Goal: Book appointment/travel/reservation

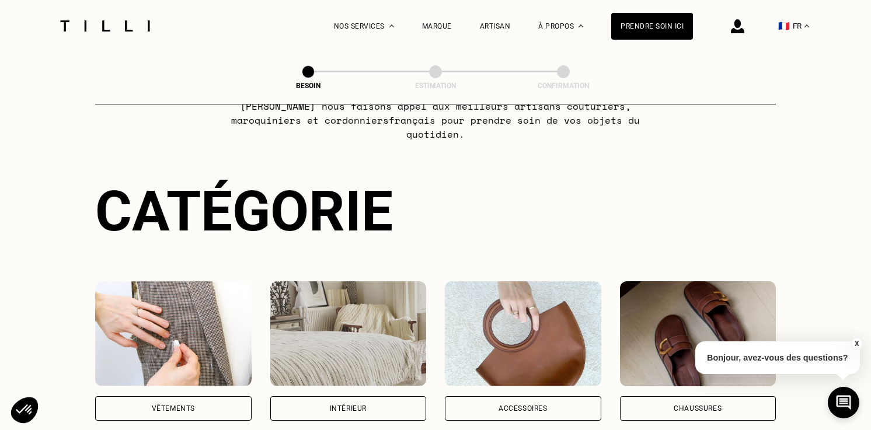
scroll to position [88, 0]
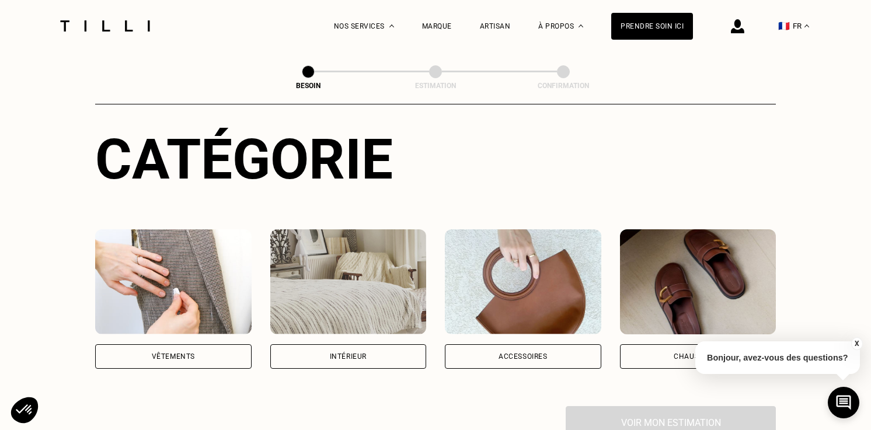
click at [383, 344] on div "Intérieur" at bounding box center [348, 356] width 156 height 25
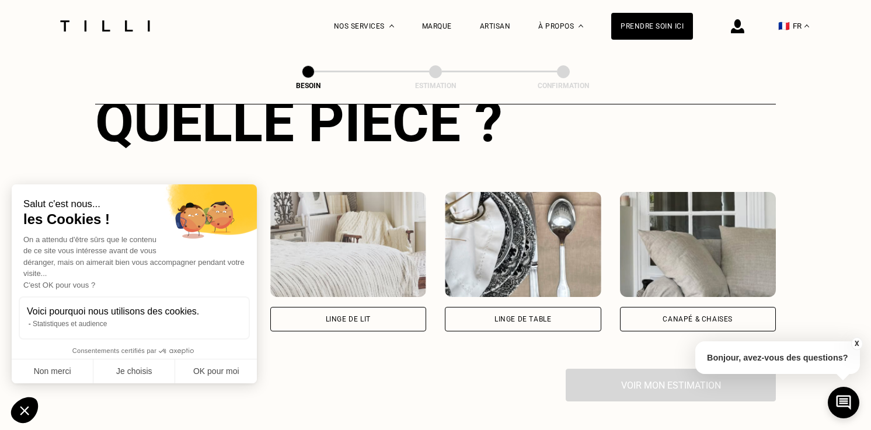
scroll to position [474, 0]
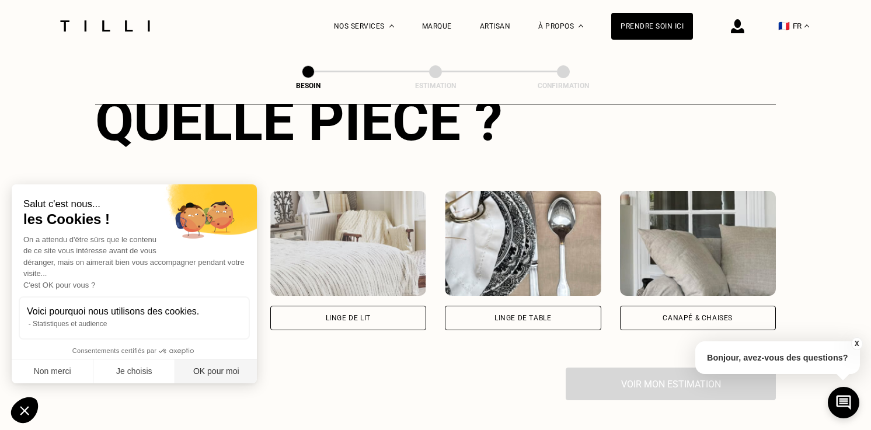
click at [216, 367] on button "OK pour moi" at bounding box center [216, 372] width 82 height 25
checkbox input "true"
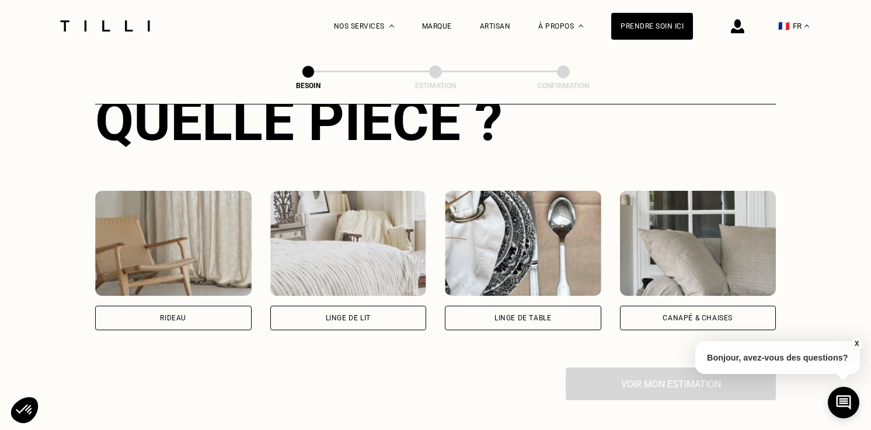
click at [212, 310] on div "Rideau" at bounding box center [173, 318] width 156 height 25
select select "FR"
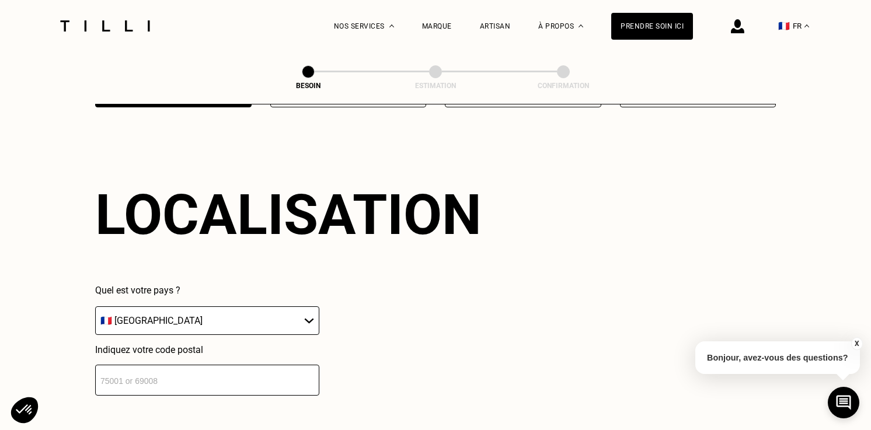
scroll to position [703, 0]
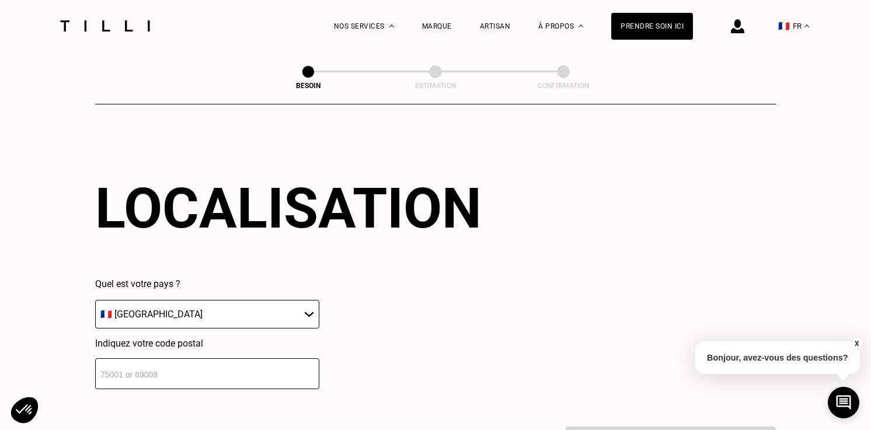
click at [190, 358] on input "number" at bounding box center [207, 373] width 224 height 31
type input "06130"
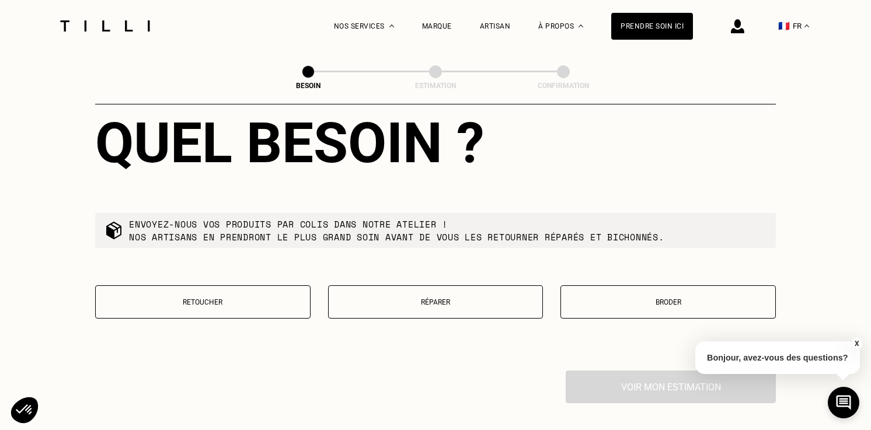
scroll to position [1058, 0]
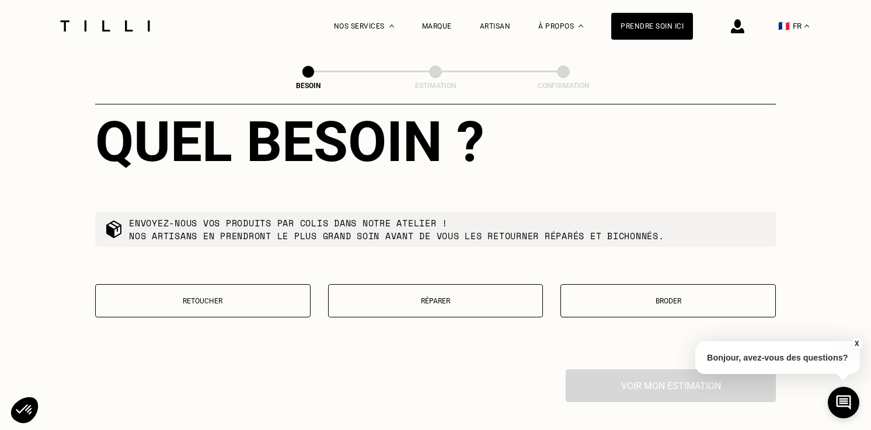
click at [232, 295] on button "Retoucher" at bounding box center [202, 300] width 215 height 33
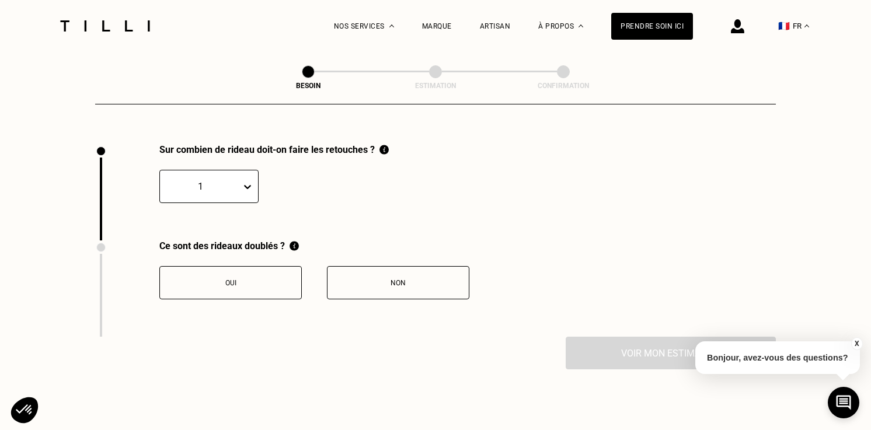
scroll to position [1285, 0]
click at [233, 178] on div at bounding box center [200, 184] width 69 height 13
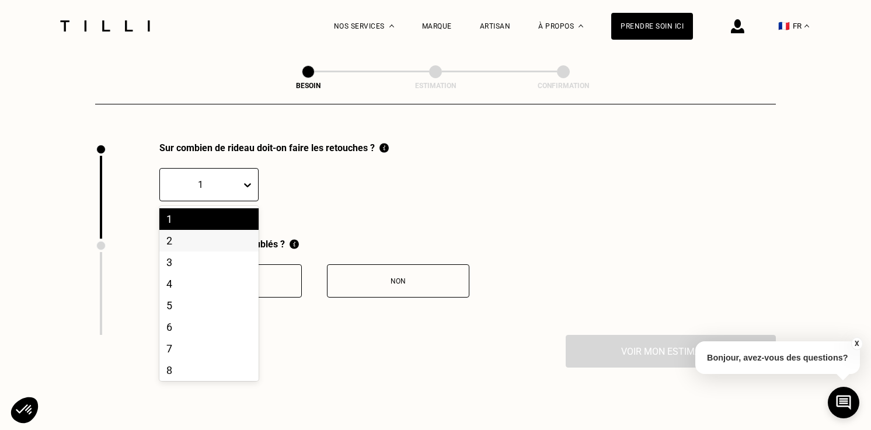
click at [223, 230] on div "2" at bounding box center [208, 241] width 99 height 22
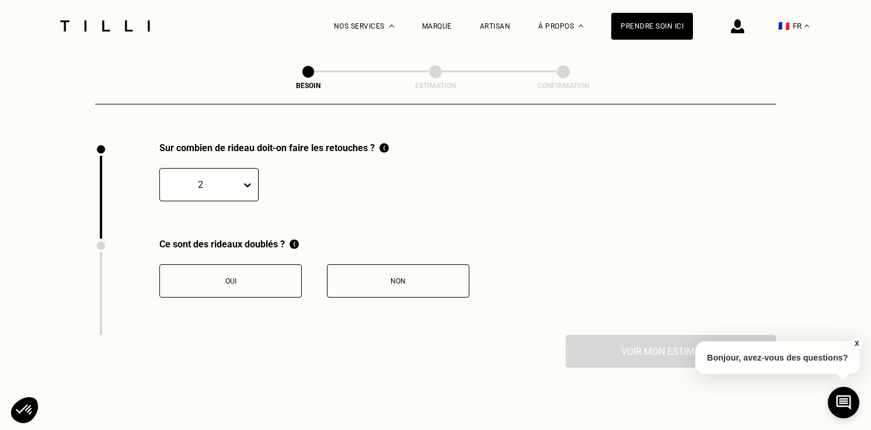
click at [368, 264] on button "Non" at bounding box center [398, 280] width 142 height 33
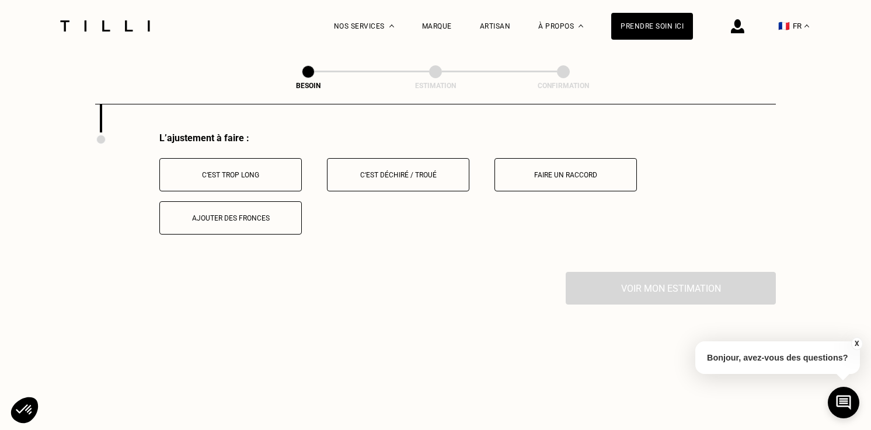
scroll to position [1490, 0]
click at [274, 169] on div "C‘est trop long" at bounding box center [231, 173] width 130 height 8
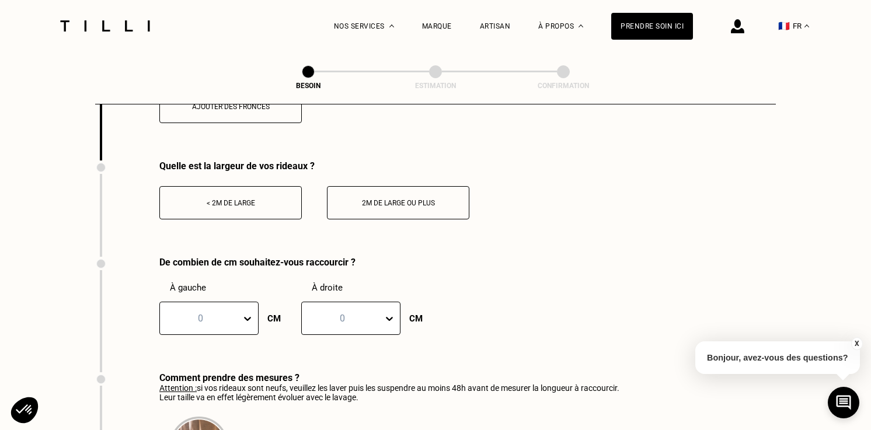
scroll to position [1610, 0]
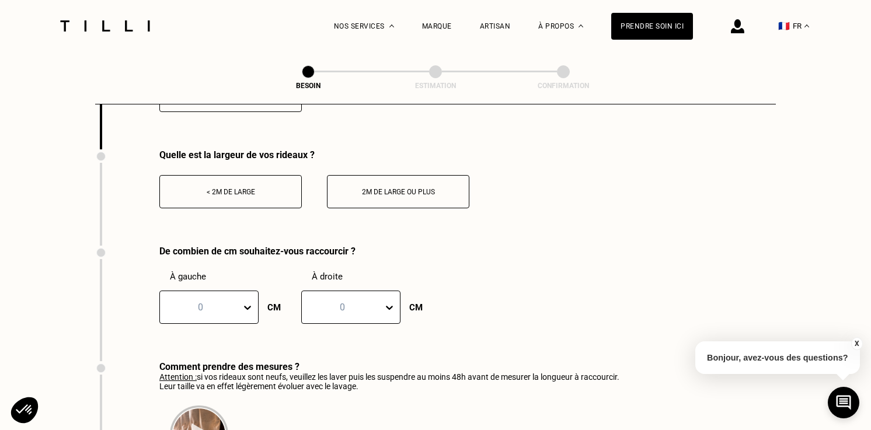
click at [230, 185] on button "< 2m de large" at bounding box center [230, 191] width 142 height 33
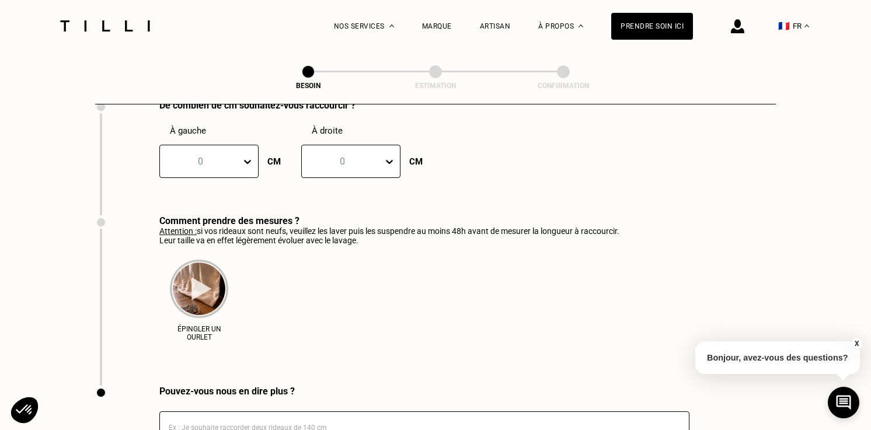
scroll to position [1730, 0]
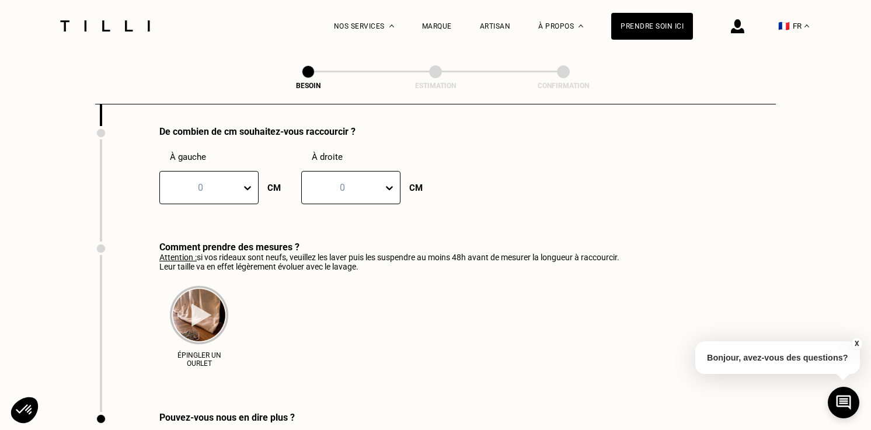
click at [242, 182] on icon at bounding box center [248, 188] width 12 height 12
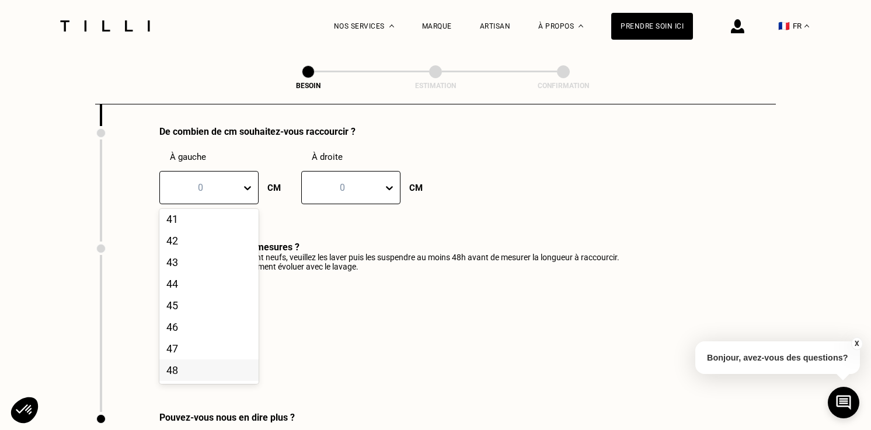
scroll to position [875, 0]
click at [205, 203] on div "40" at bounding box center [208, 211] width 99 height 22
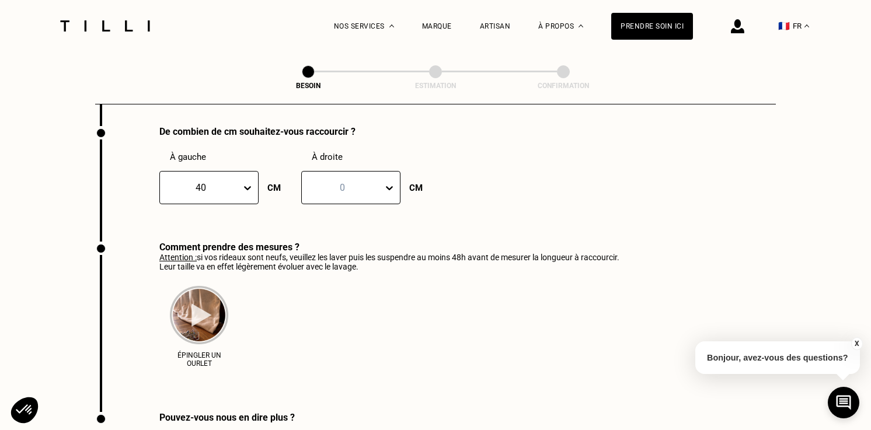
click at [223, 181] on div at bounding box center [200, 187] width 69 height 13
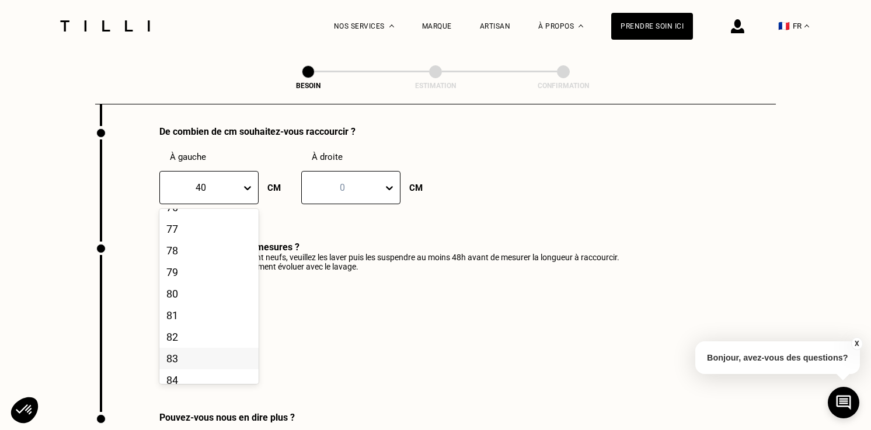
scroll to position [1651, 0]
click at [187, 288] on div "80" at bounding box center [208, 299] width 99 height 22
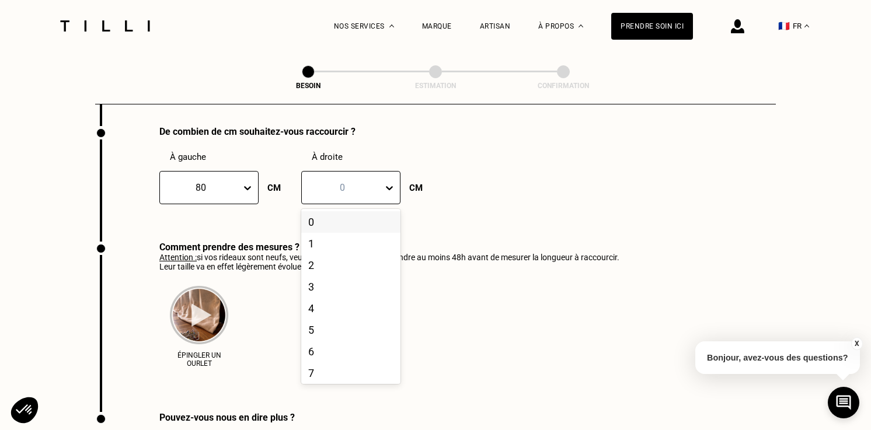
click at [346, 181] on div at bounding box center [342, 187] width 69 height 13
type input "80"
click at [449, 211] on div "De combien de cm souhaitez-vous raccourcir ? À gauche 80 CM À droite 80, 1 of 1…" at bounding box center [435, 184] width 681 height 116
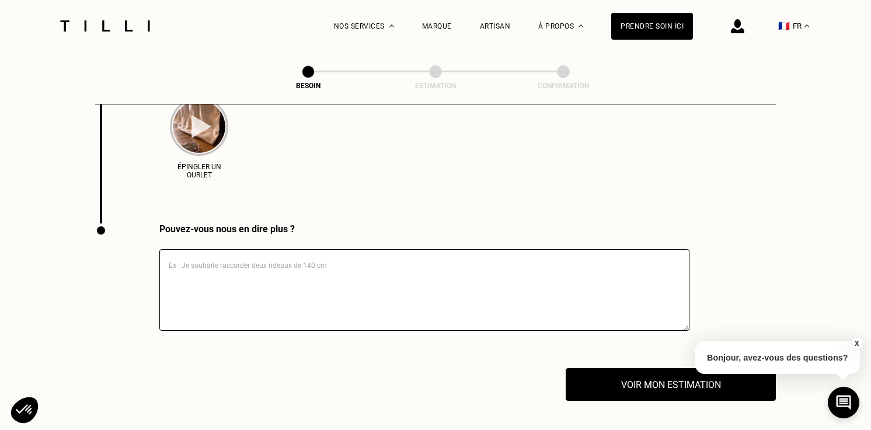
scroll to position [1920, 0]
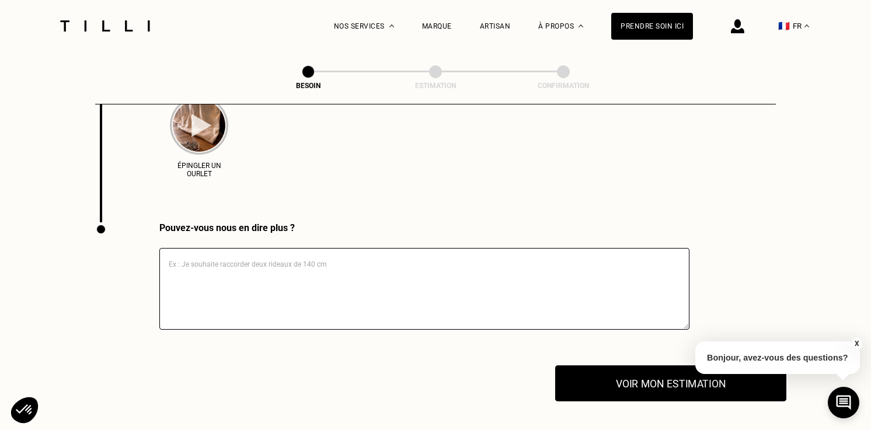
click at [627, 375] on button "Voir mon estimation" at bounding box center [670, 383] width 231 height 36
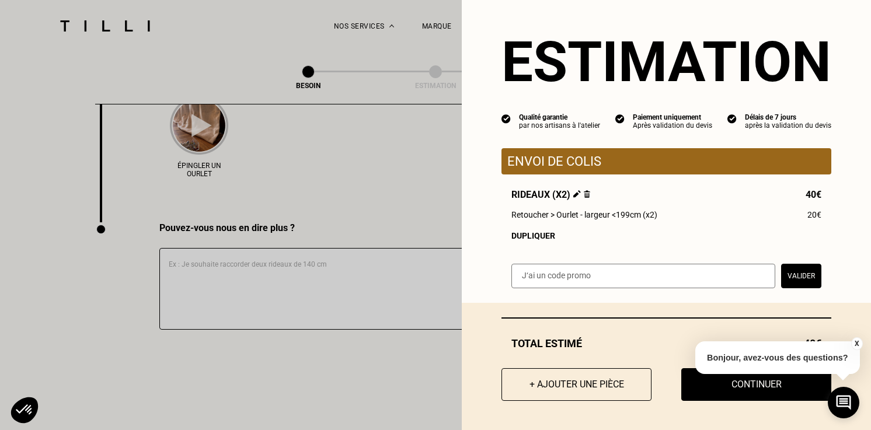
scroll to position [0, 0]
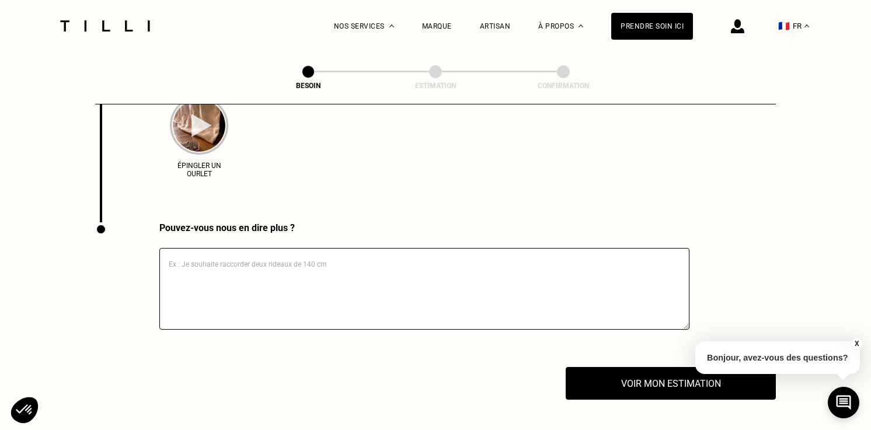
click at [315, 165] on div "Épingler un ourlet" at bounding box center [389, 133] width 460 height 103
